Goal: Navigation & Orientation: Find specific page/section

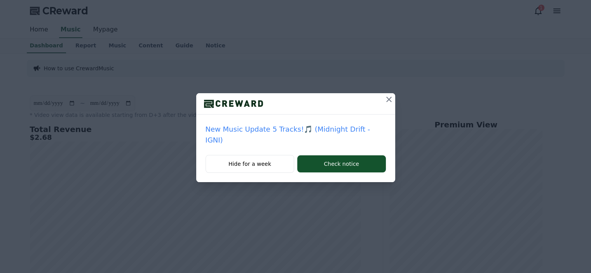
click at [384, 96] on icon at bounding box center [388, 99] width 9 height 9
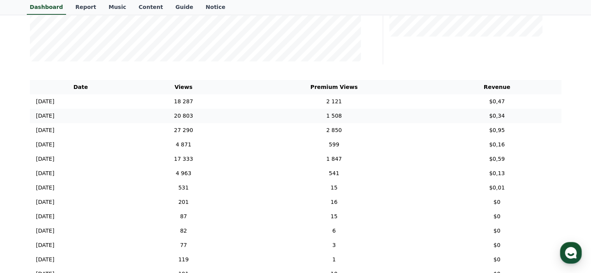
scroll to position [233, 0]
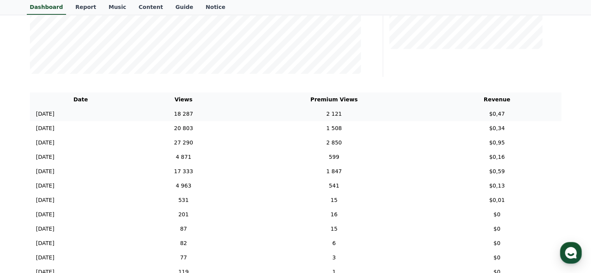
click at [224, 112] on td "18 287" at bounding box center [184, 114] width 104 height 14
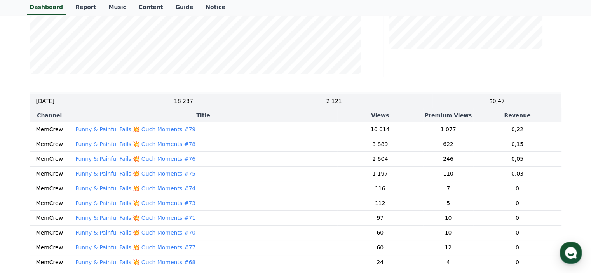
scroll to position [0, 0]
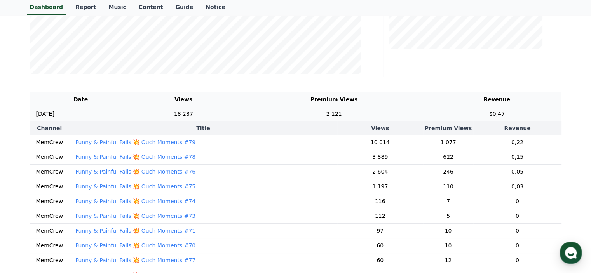
click at [333, 112] on td "2 121" at bounding box center [333, 114] width 197 height 14
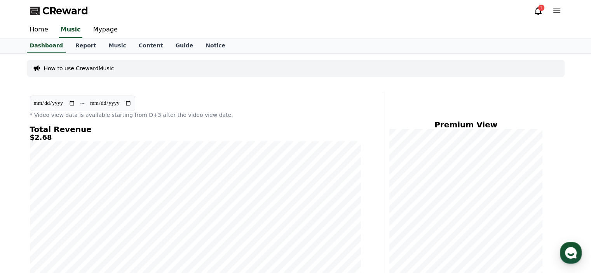
click at [538, 13] on icon at bounding box center [538, 10] width 9 height 9
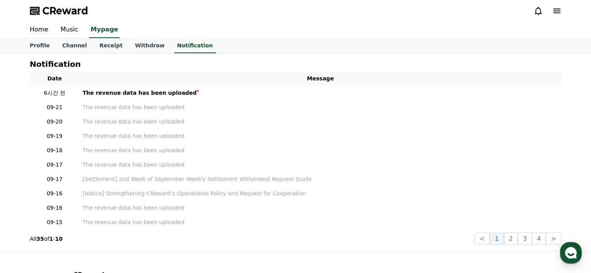
click at [538, 13] on icon at bounding box center [538, 10] width 9 height 9
click at [44, 46] on link "Profile" at bounding box center [40, 45] width 32 height 15
select select "**********"
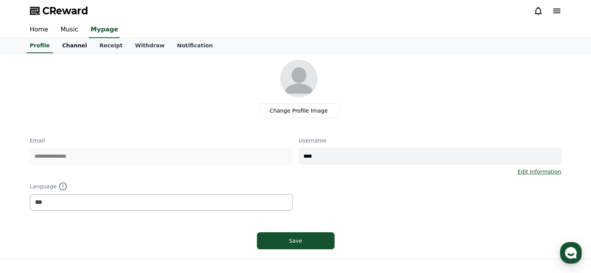
click at [75, 46] on link "Channel" at bounding box center [74, 45] width 37 height 15
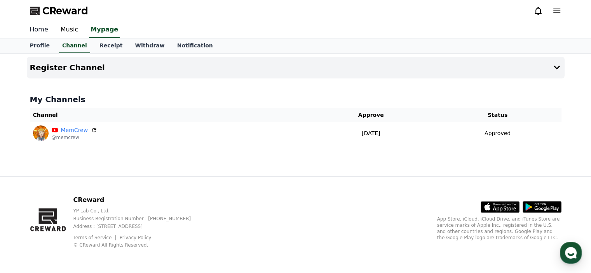
click at [41, 34] on link "Home" at bounding box center [39, 30] width 31 height 16
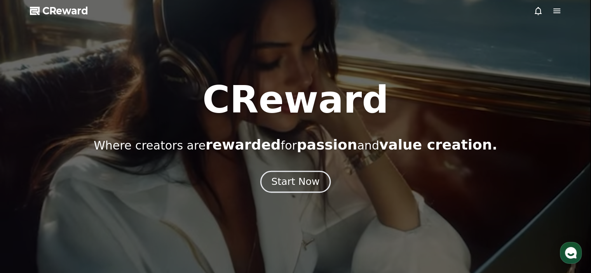
click at [284, 181] on div "Start Now" at bounding box center [295, 181] width 48 height 13
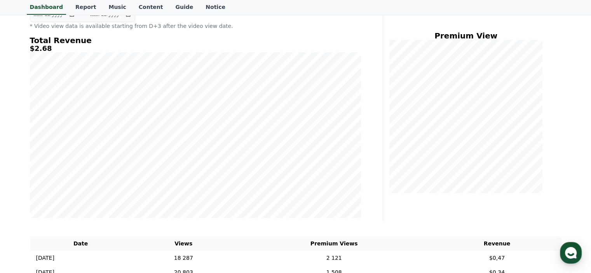
scroll to position [78, 0]
